Goal: Learn about a topic

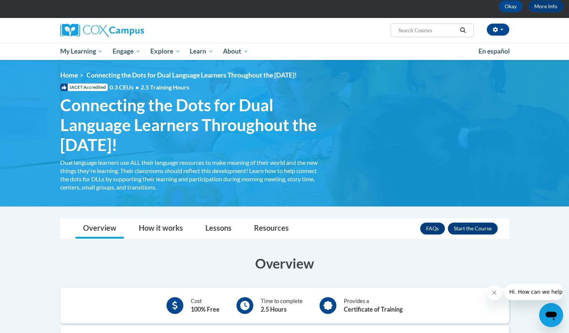
scroll to position [36, 0]
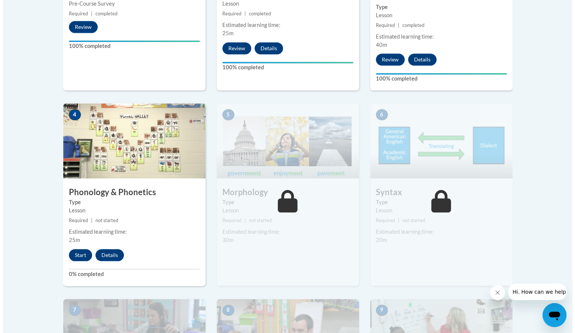
scroll to position [370, 0]
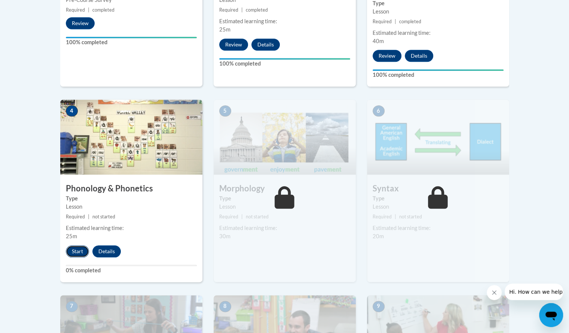
click at [78, 250] on button "Start" at bounding box center [77, 251] width 23 height 12
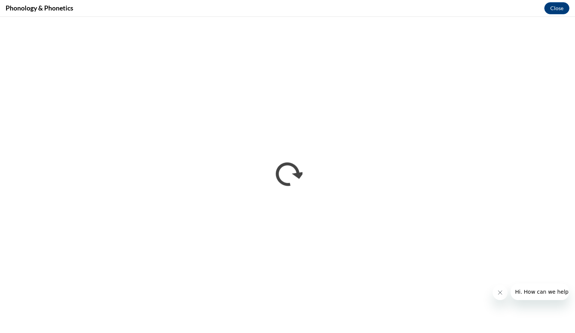
scroll to position [0, 0]
